Goal: Task Accomplishment & Management: Manage account settings

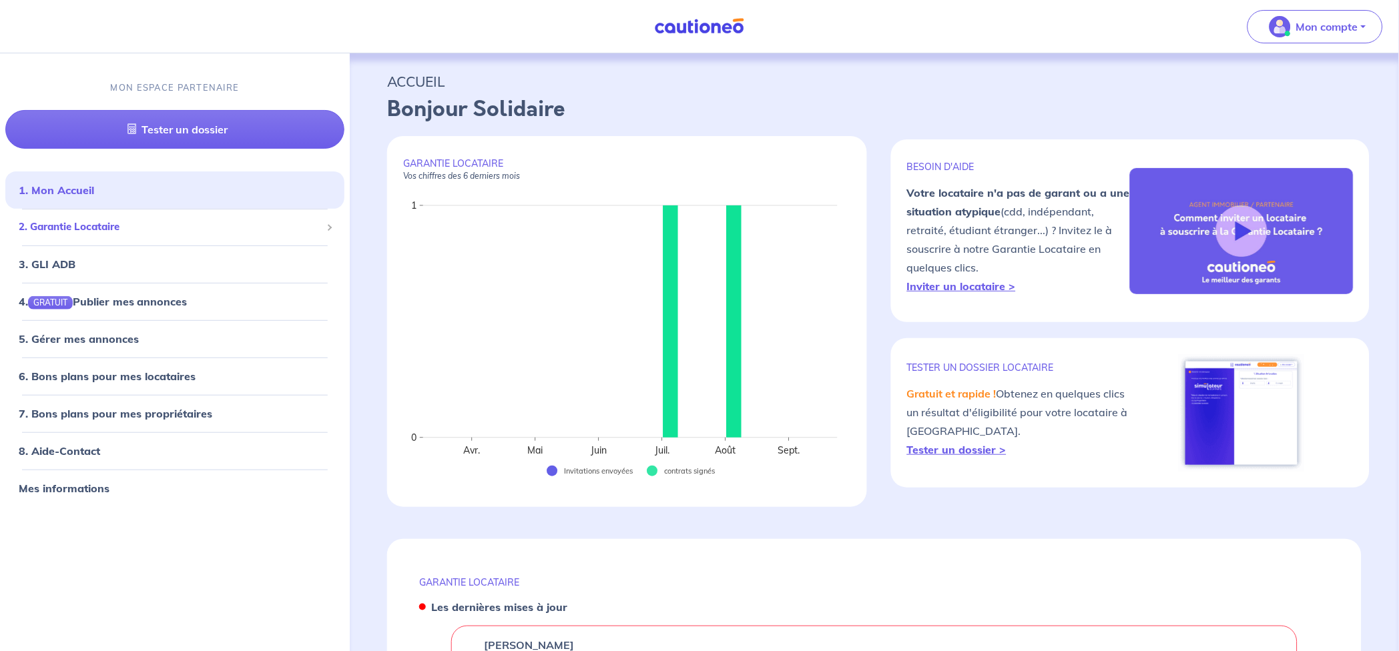
click at [117, 230] on span "2. Garantie Locataire" at bounding box center [170, 227] width 302 height 15
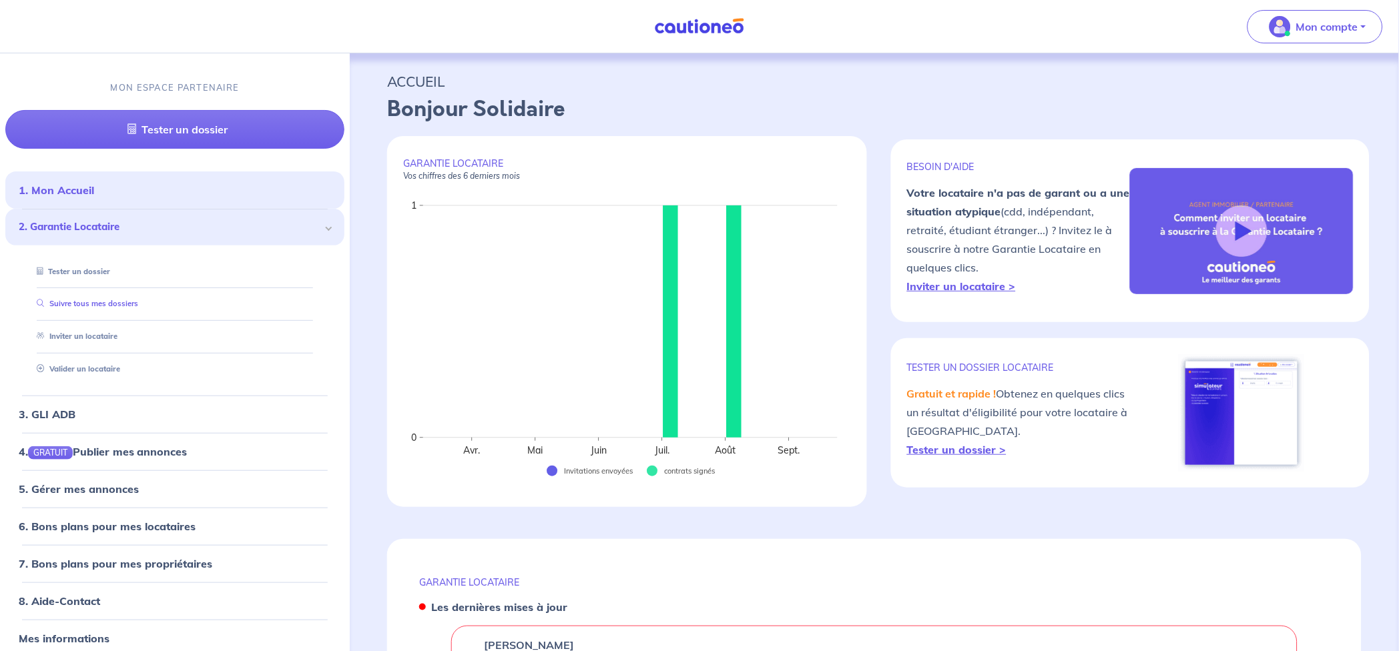
click at [110, 300] on link "Suivre tous mes dossiers" at bounding box center [84, 303] width 107 height 9
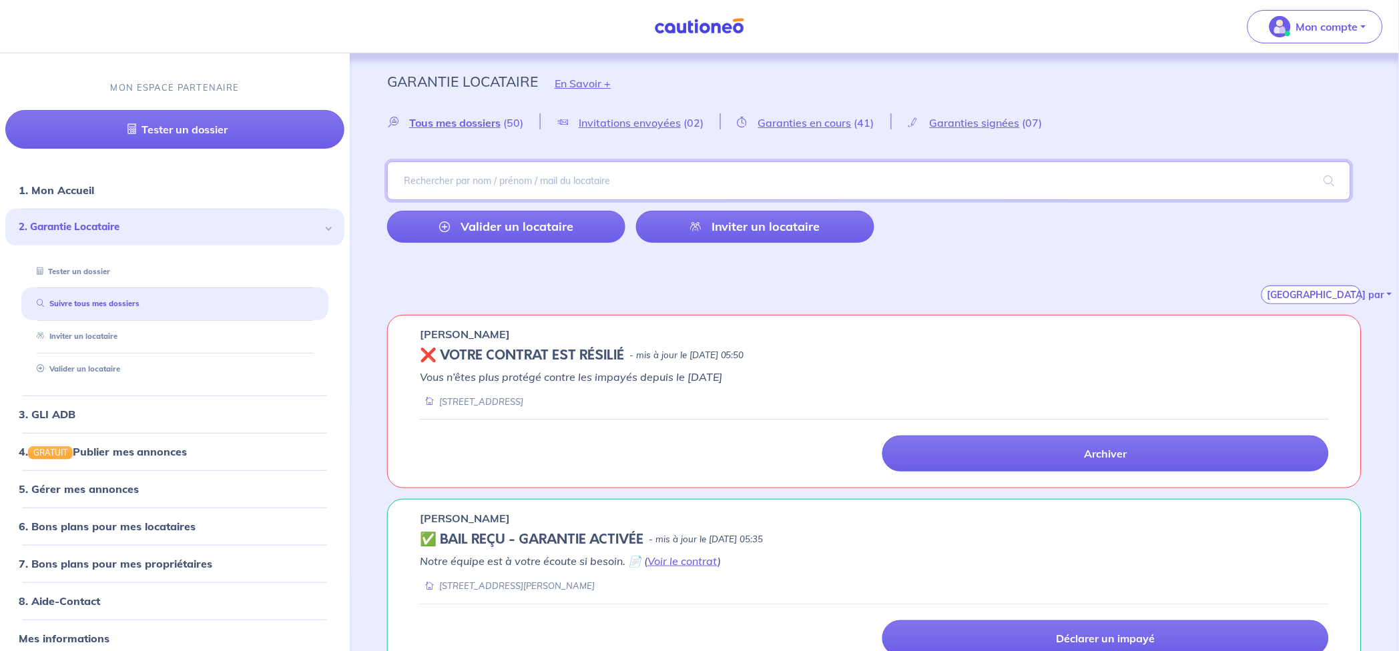
click at [498, 173] on input "search" at bounding box center [869, 181] width 964 height 39
paste input "CLOKRS"
type input "CLOKRS"
click at [1326, 180] on span at bounding box center [1329, 180] width 43 height 37
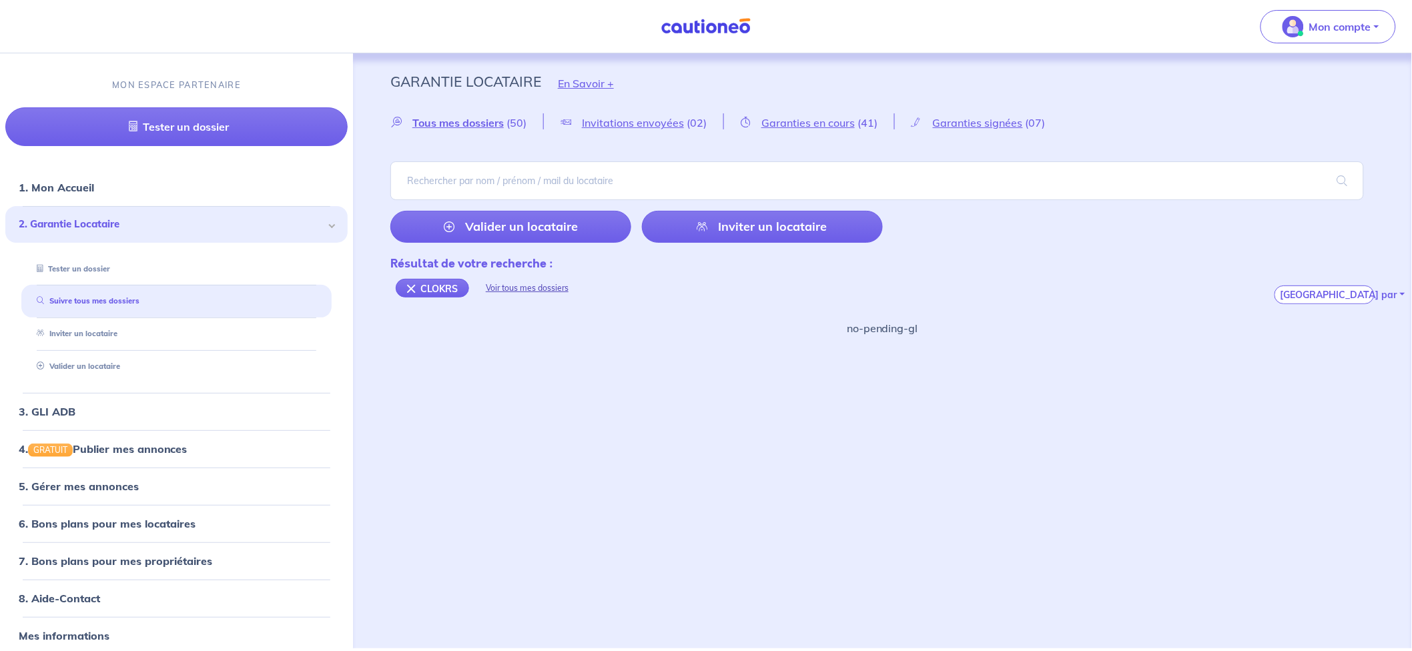
click at [525, 287] on div "Voir tous mes dossiers" at bounding box center [527, 288] width 116 height 32
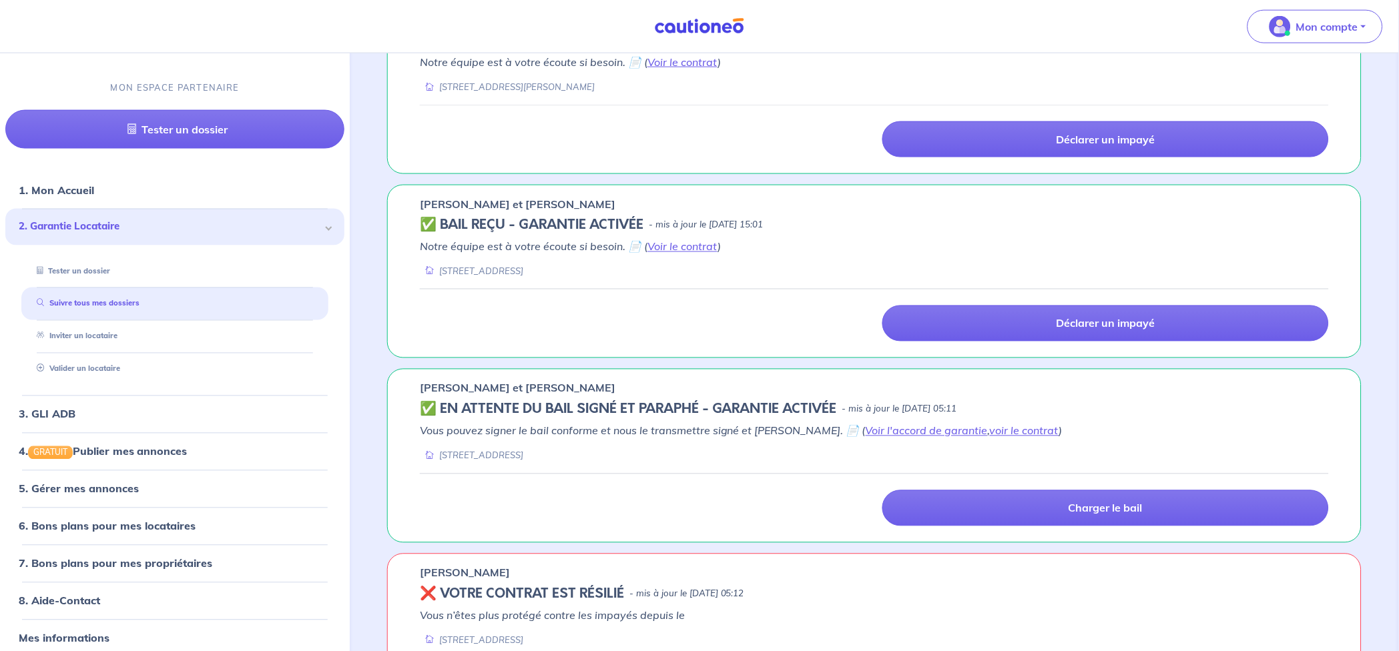
scroll to position [500, 0]
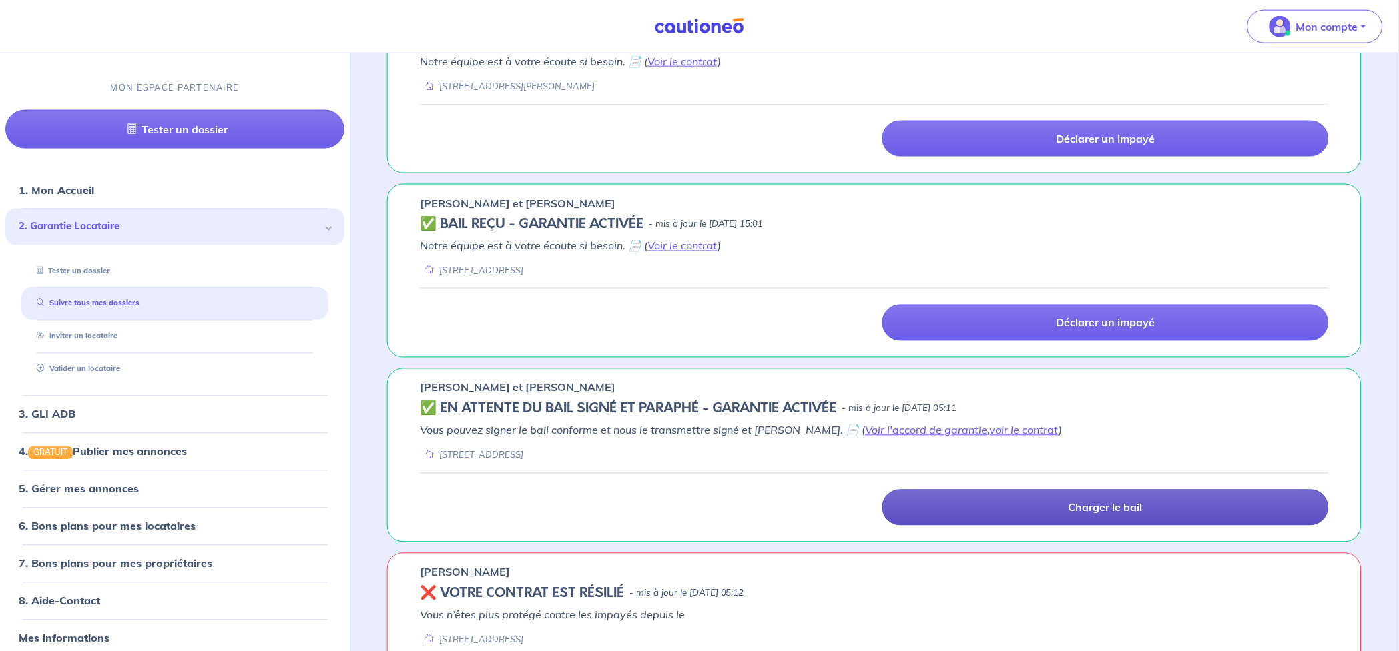
click at [1053, 510] on link "Charger le bail" at bounding box center [1105, 508] width 447 height 36
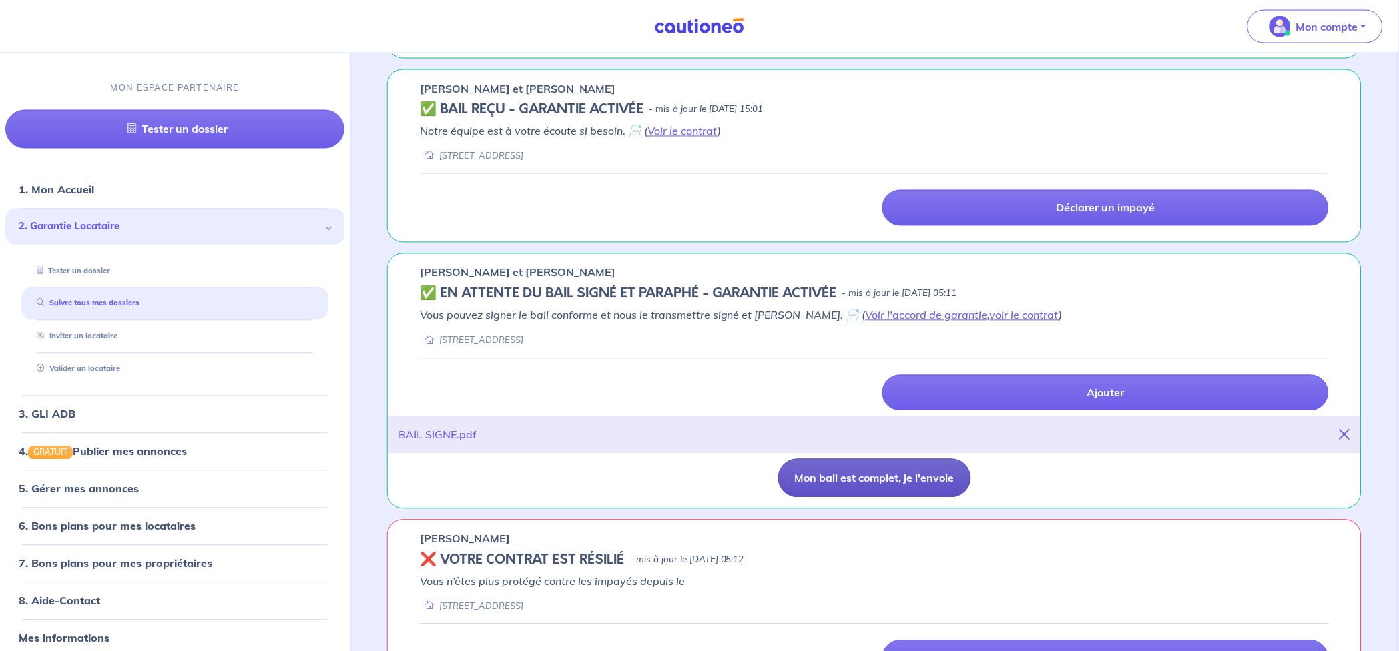
click at [895, 480] on button "Mon bail est complet, je l'envoie" at bounding box center [874, 478] width 193 height 39
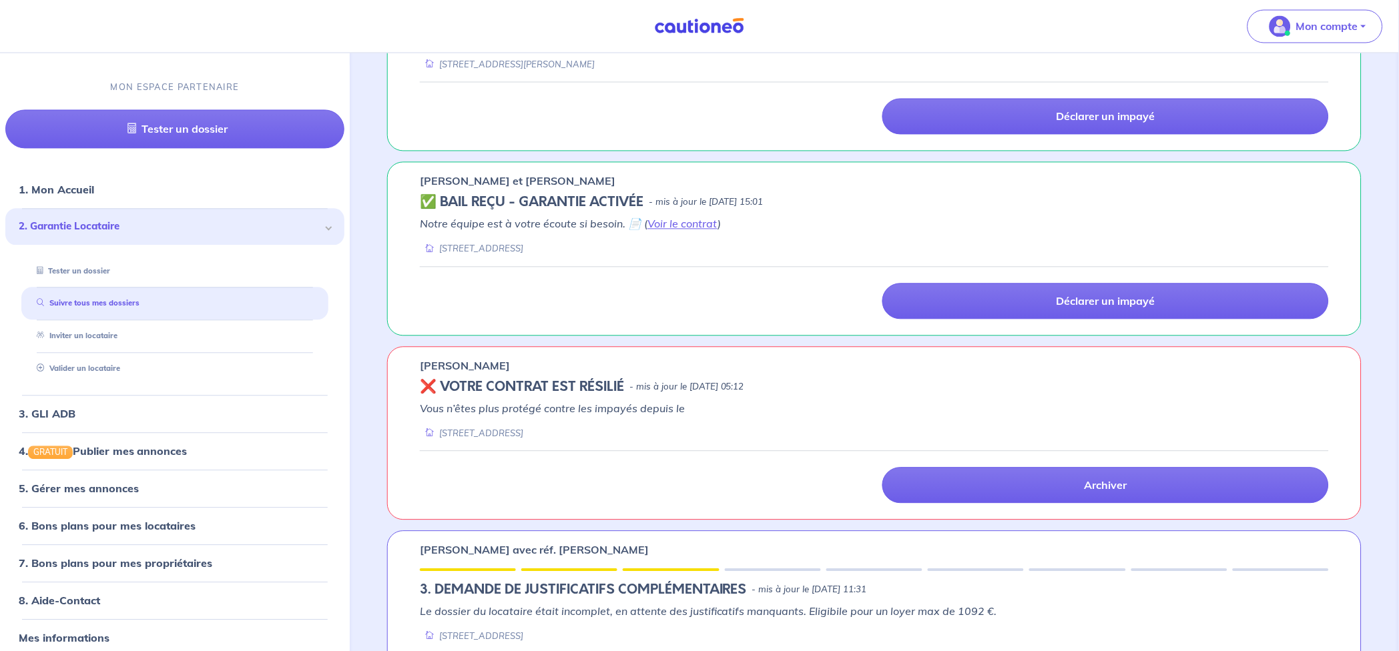
scroll to position [708, 0]
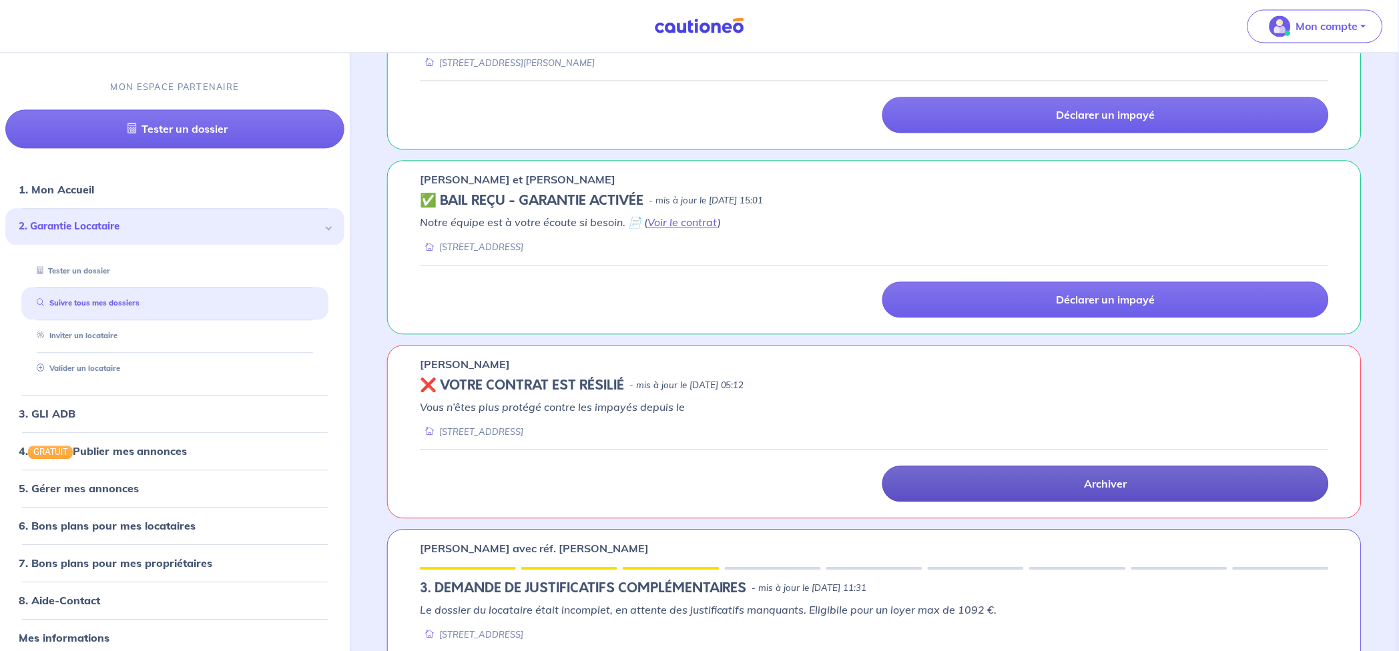
click at [1072, 475] on link "Archiver" at bounding box center [1105, 485] width 447 height 36
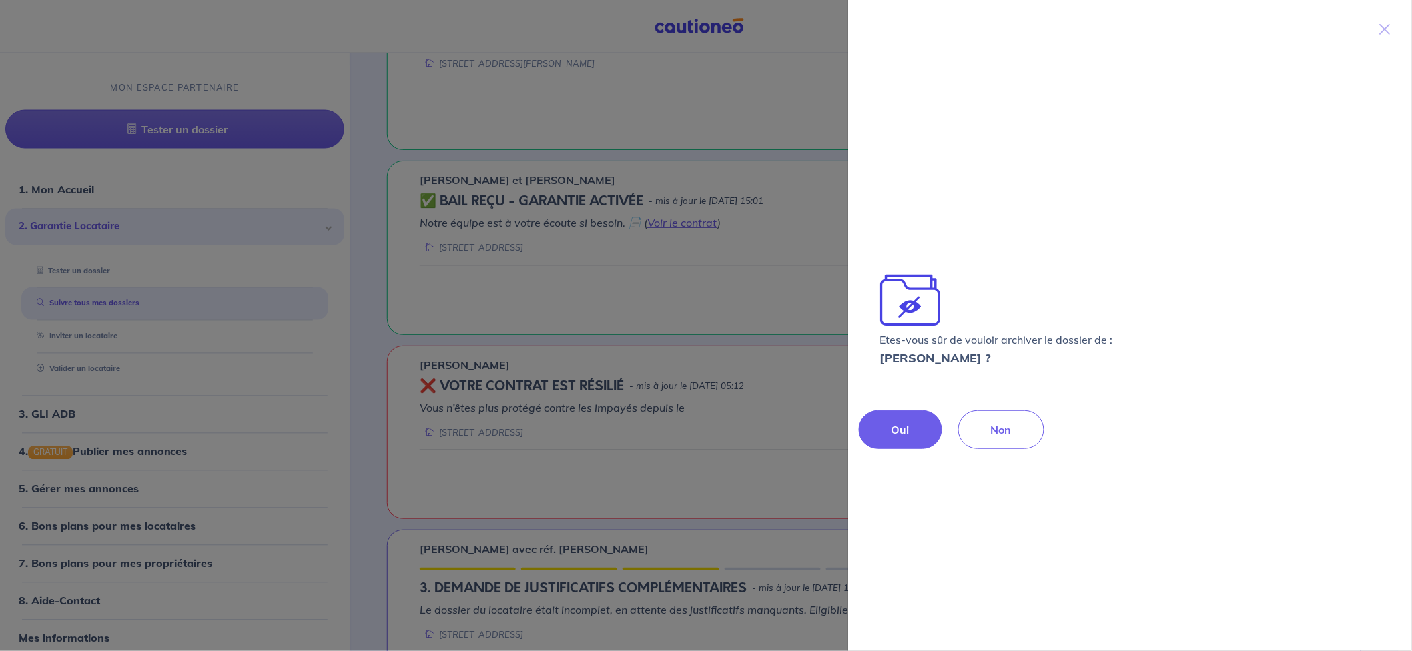
click at [896, 425] on p "Oui" at bounding box center [901, 430] width 18 height 16
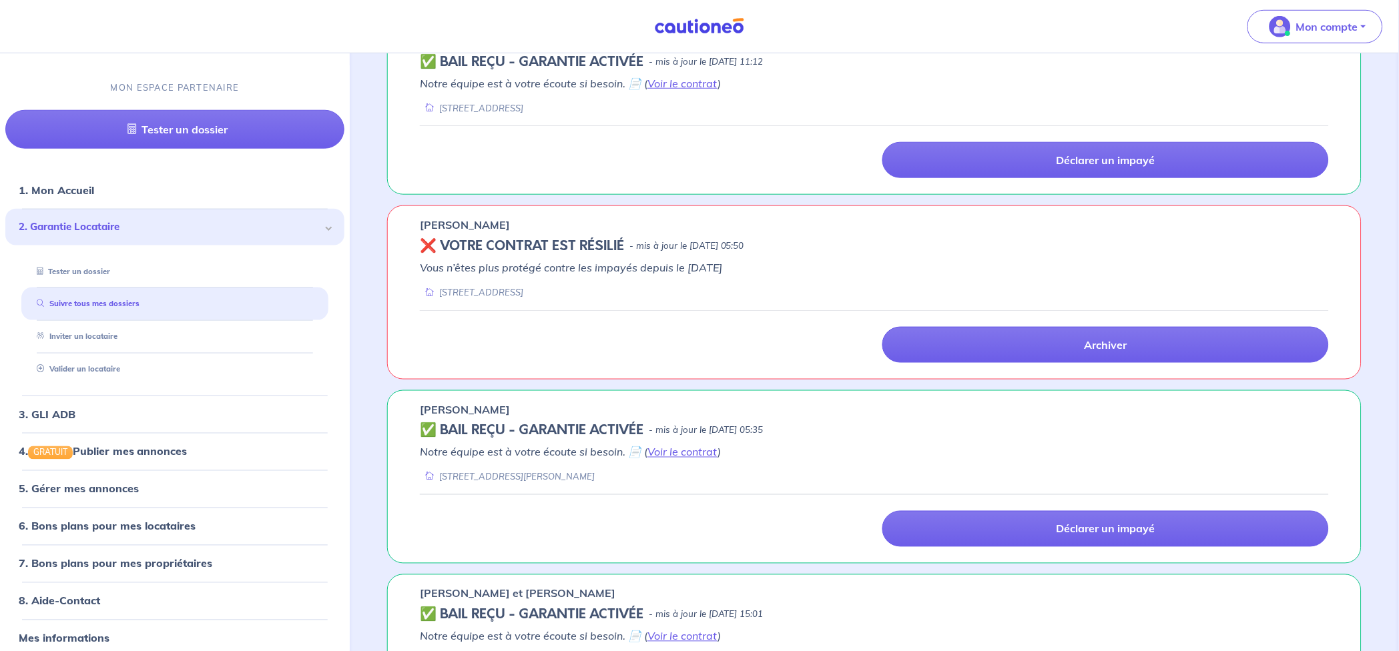
scroll to position [293, 0]
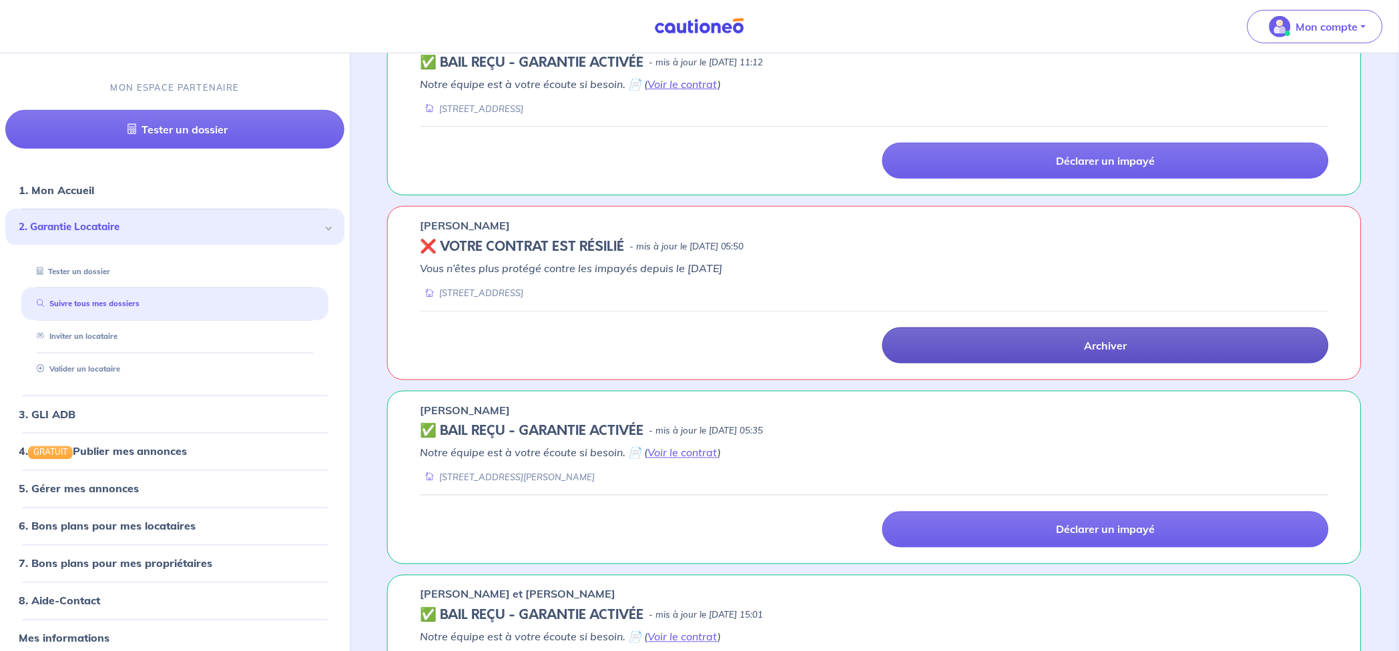
click at [1070, 348] on link "Archiver" at bounding box center [1105, 346] width 447 height 36
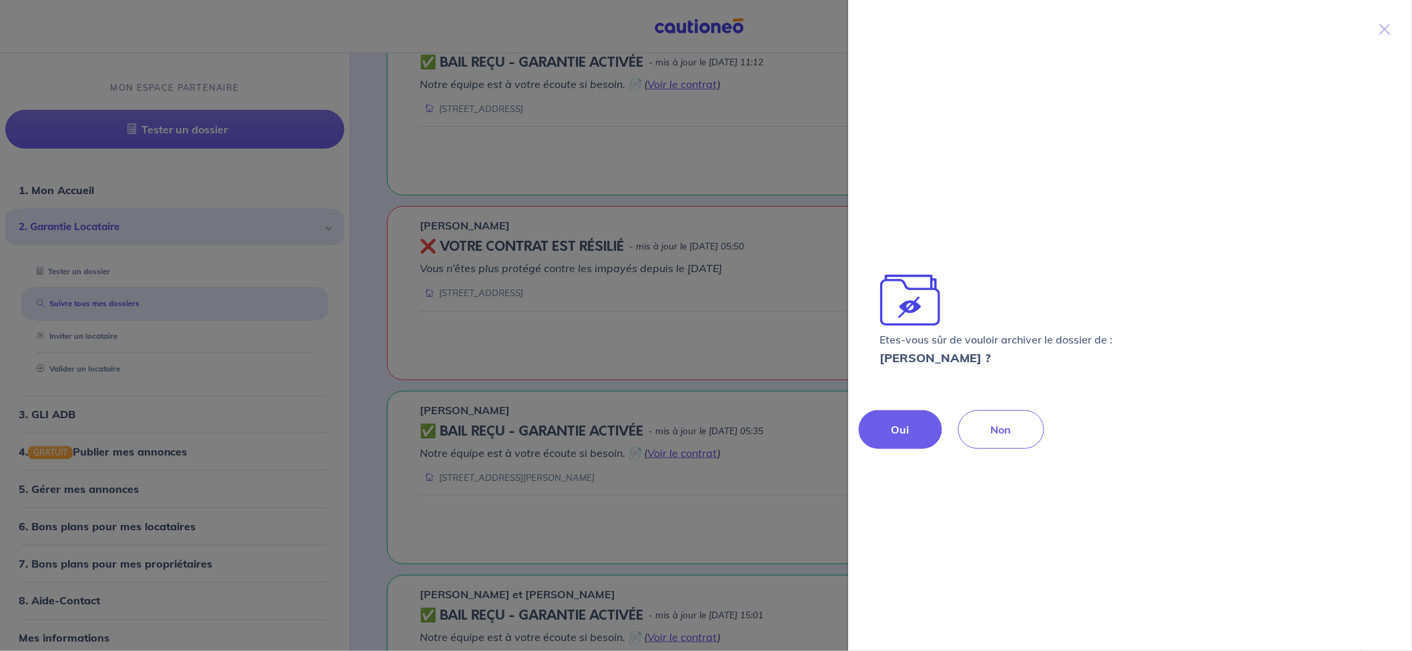
click at [904, 428] on p "Oui" at bounding box center [901, 430] width 18 height 16
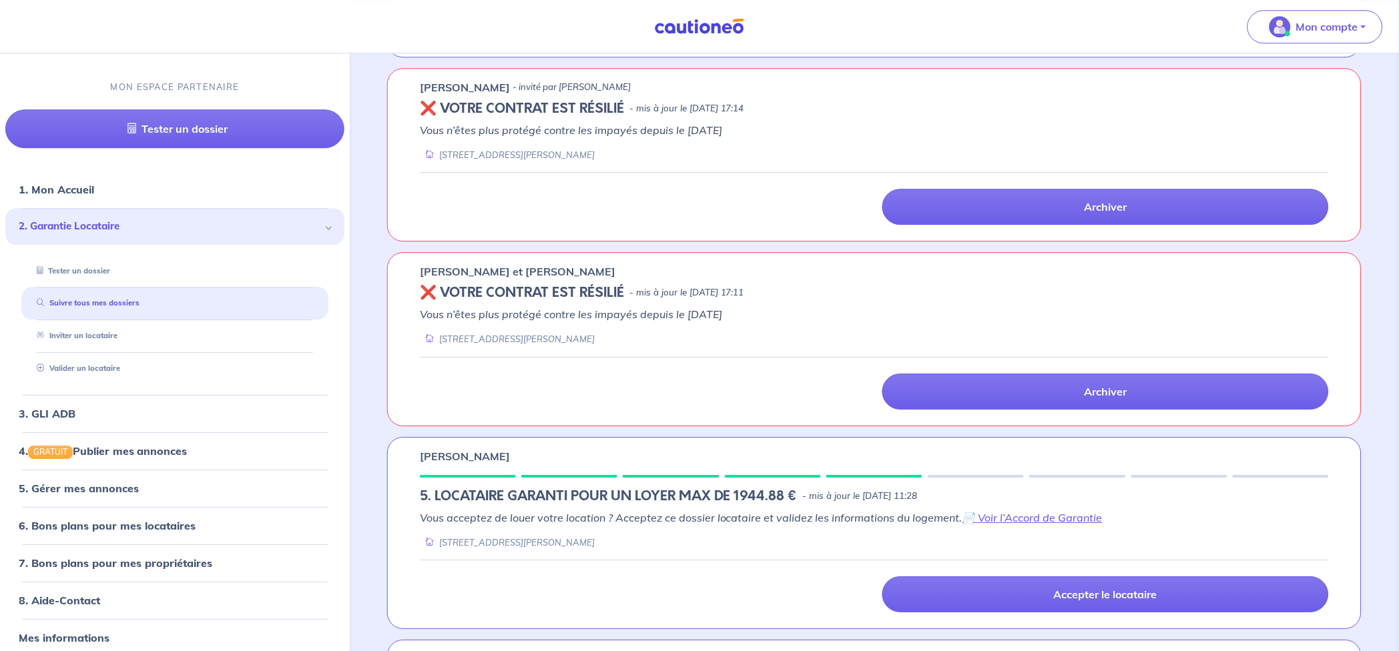
scroll to position [1011, 0]
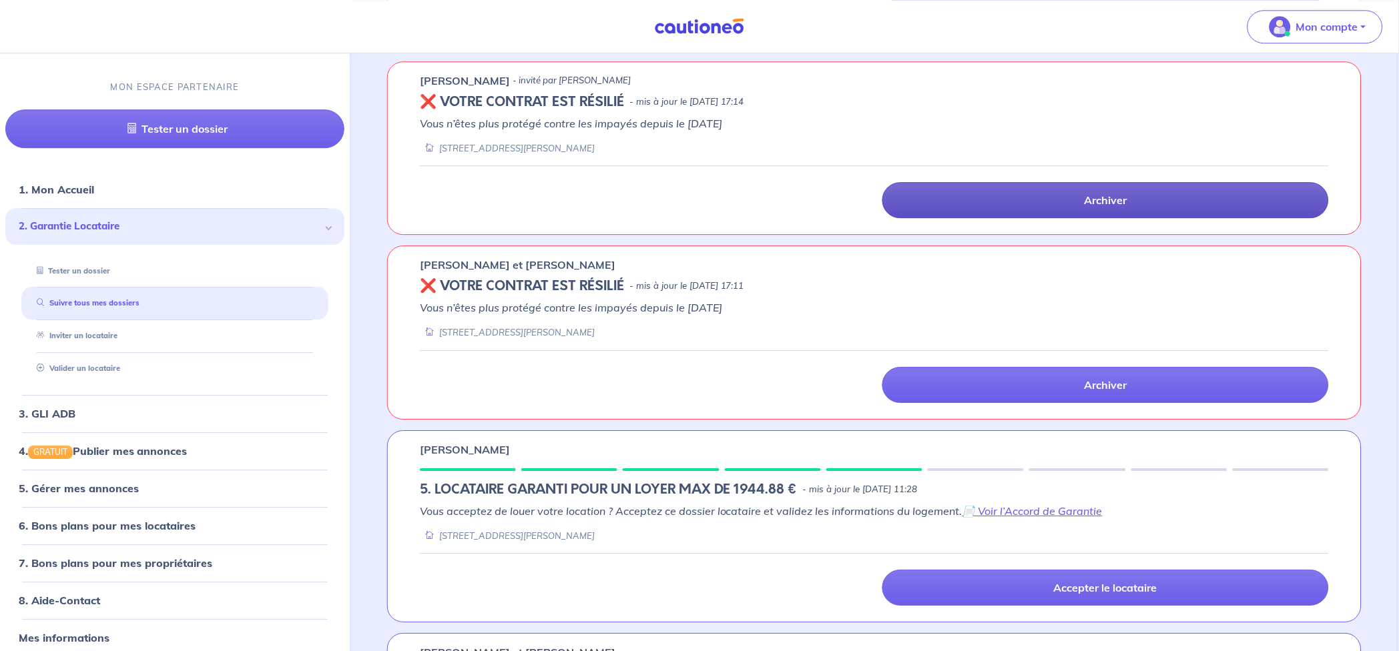
click at [1081, 204] on link "Archiver" at bounding box center [1105, 200] width 447 height 36
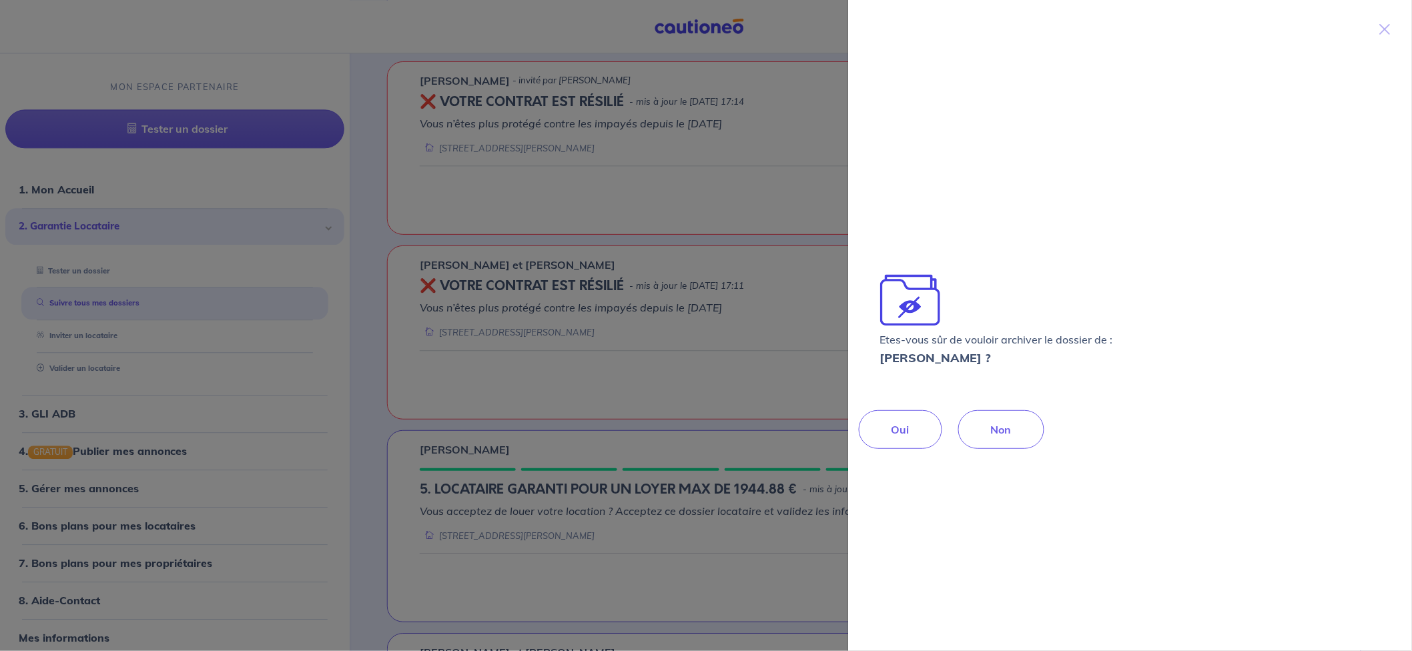
click at [903, 427] on p "Oui" at bounding box center [901, 430] width 18 height 16
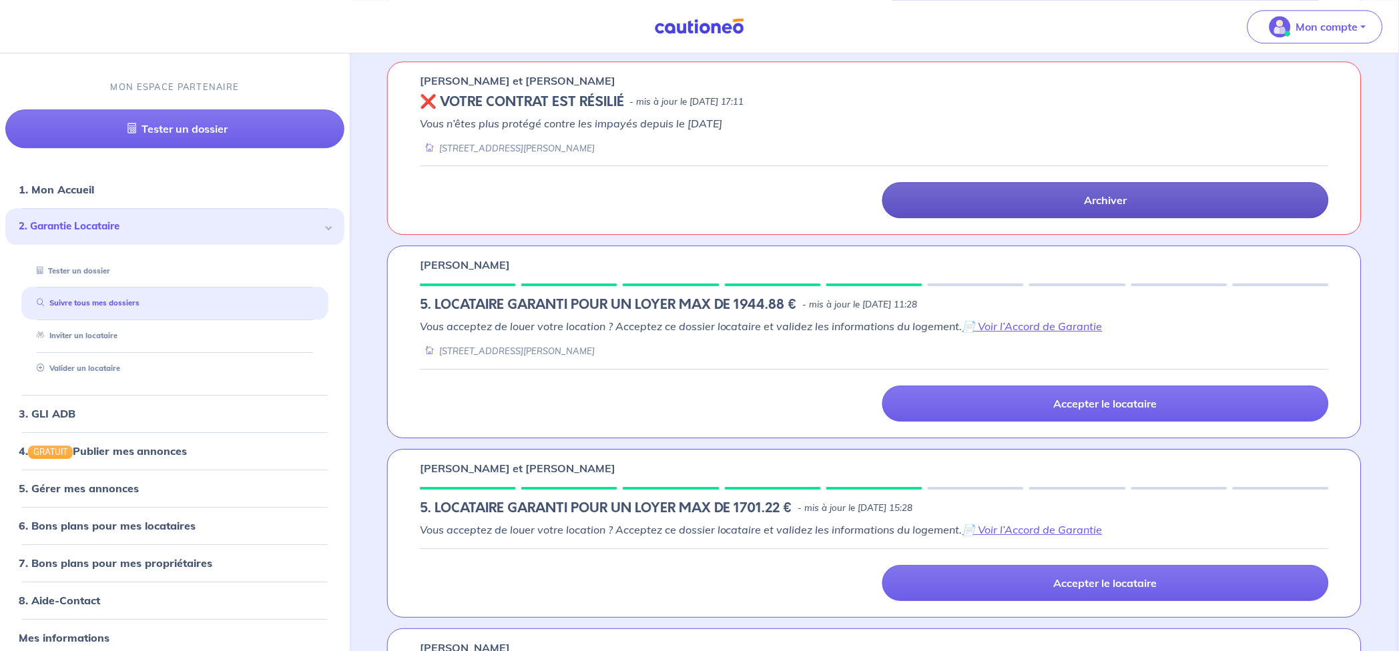
click at [1051, 194] on link "Archiver" at bounding box center [1105, 200] width 447 height 36
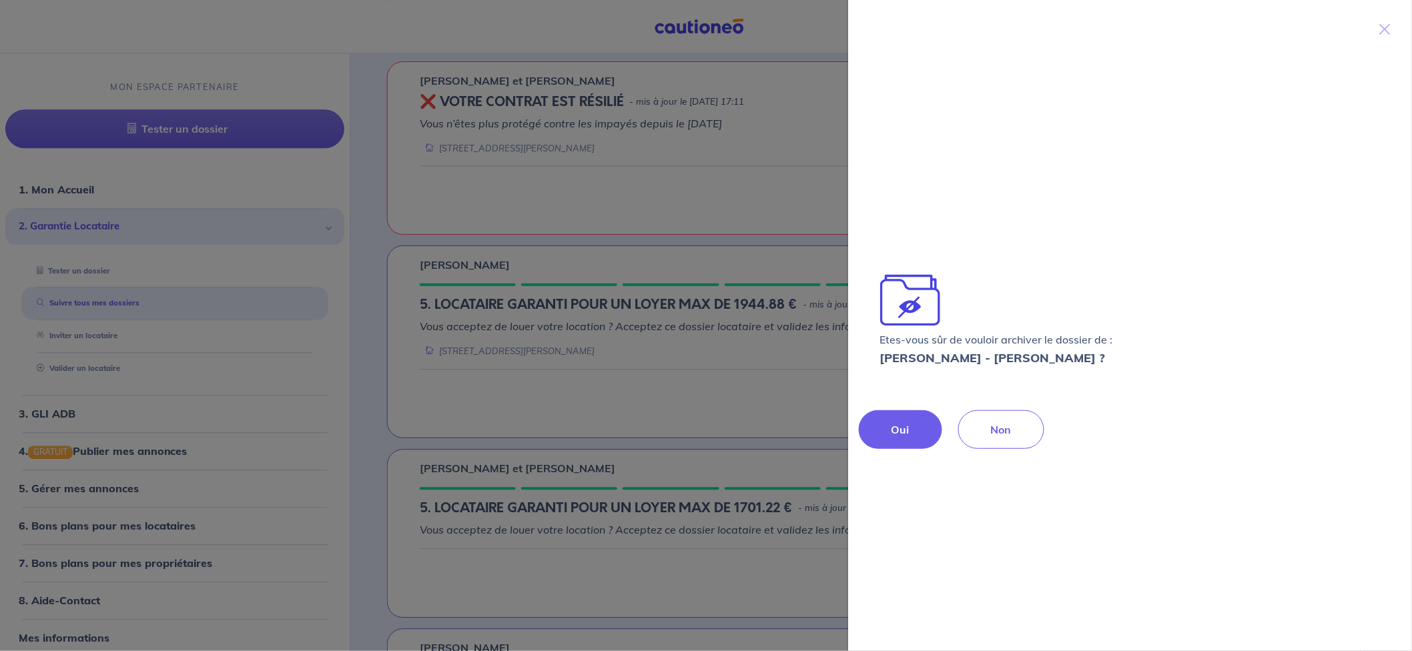
click at [896, 433] on p "Oui" at bounding box center [901, 430] width 18 height 16
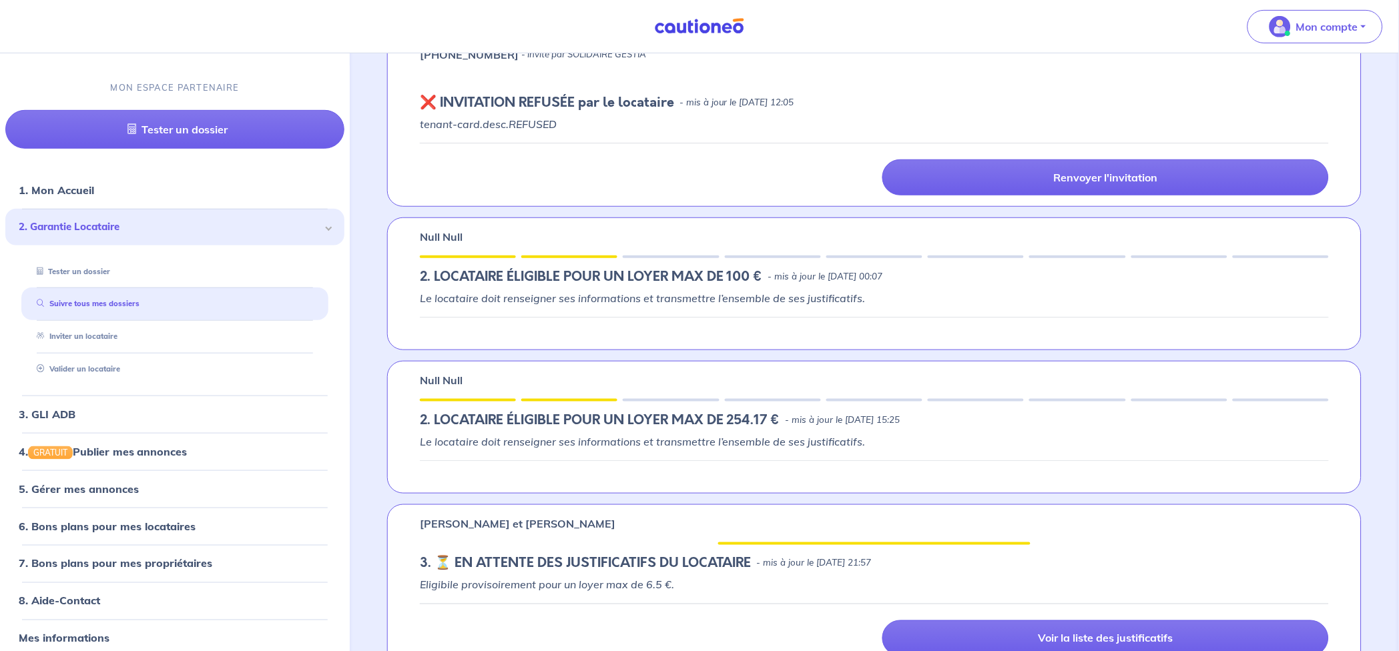
scroll to position [1603, 0]
click at [744, 326] on div at bounding box center [874, 324] width 909 height 17
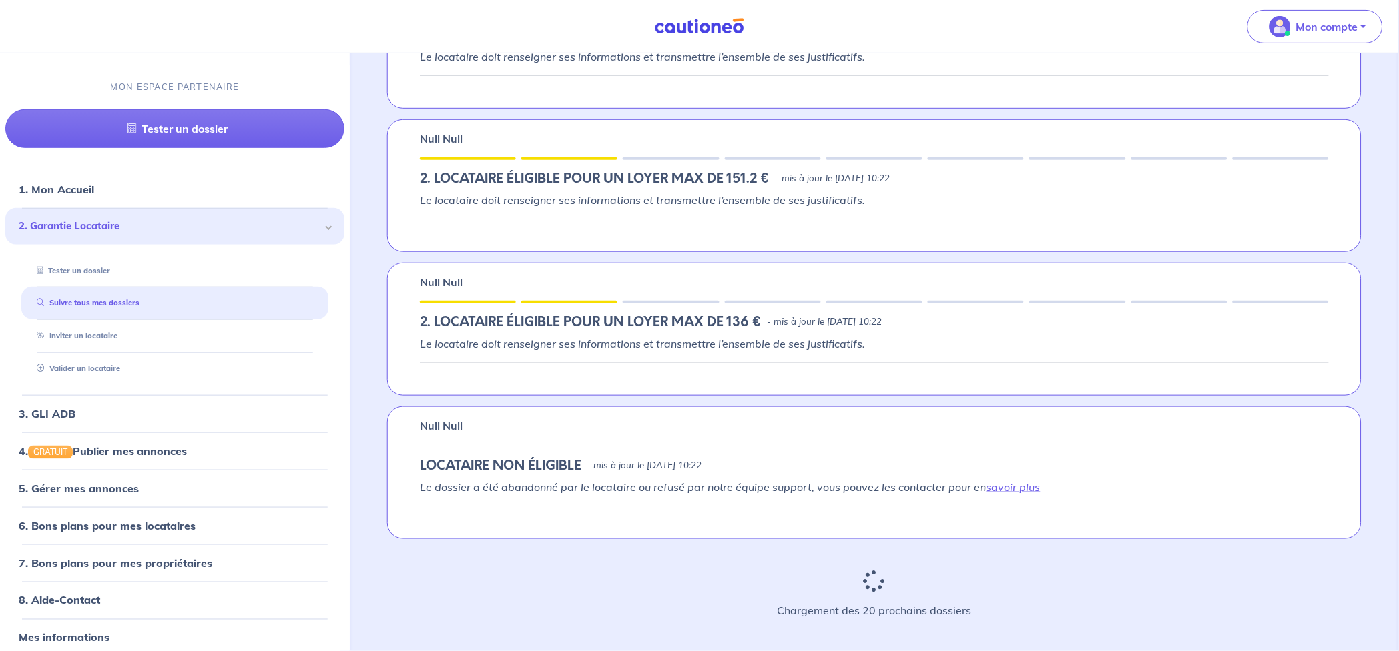
scroll to position [3032, 0]
